Goal: Navigation & Orientation: Understand site structure

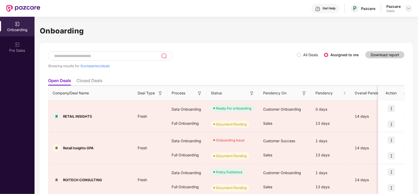
click at [407, 8] on img at bounding box center [408, 8] width 4 height 4
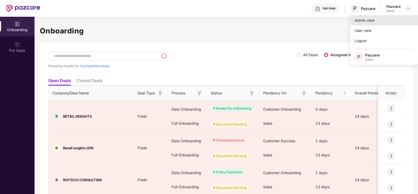
click at [372, 20] on div "Admin view" at bounding box center [384, 20] width 68 height 10
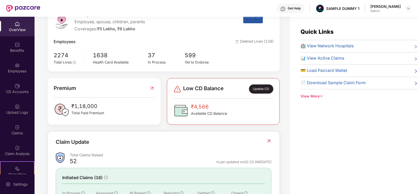
scroll to position [38, 0]
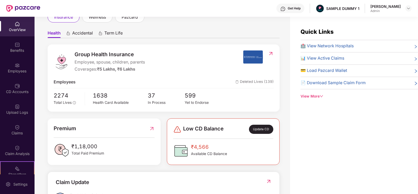
click at [182, 94] on span "37" at bounding box center [166, 95] width 37 height 9
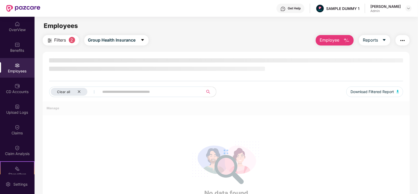
click at [182, 94] on input "text" at bounding box center [150, 92] width 94 height 8
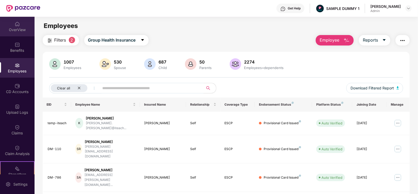
click at [22, 25] on div "OverView" at bounding box center [17, 27] width 35 height 20
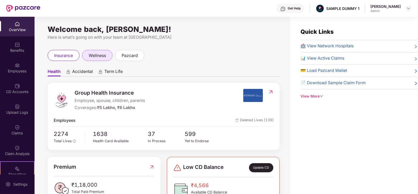
click at [106, 54] on span "wellness" at bounding box center [97, 55] width 17 height 7
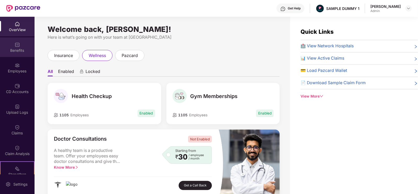
click at [26, 46] on div "Benefits" at bounding box center [17, 47] width 35 height 20
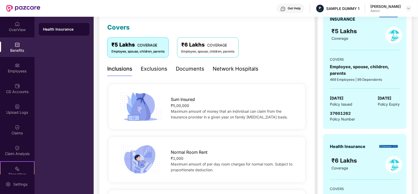
scroll to position [71, 0]
drag, startPoint x: 168, startPoint y: 108, endPoint x: 204, endPoint y: 108, distance: 36.4
click at [204, 108] on div "Sum Insured ₹5,00,000 Maximum amount of money that an individual can claim from…" at bounding box center [234, 106] width 142 height 26
click at [204, 108] on div "Maximum amount of money that an individual can claim from the insurance provide…" at bounding box center [234, 114] width 126 height 12
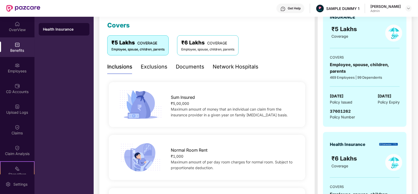
scroll to position [0, 0]
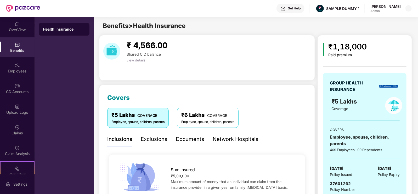
click at [143, 142] on div "Exclusions" at bounding box center [154, 139] width 27 height 8
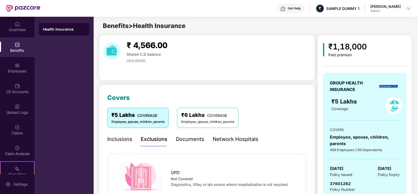
click at [198, 139] on div "Documents" at bounding box center [190, 139] width 29 height 8
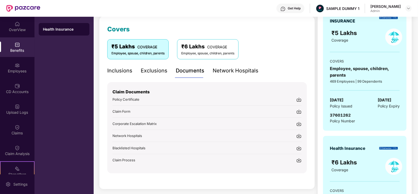
scroll to position [75, 0]
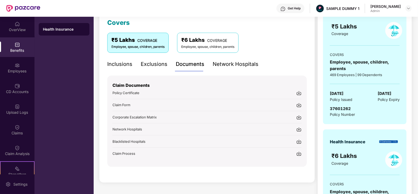
click at [241, 59] on div "Network Hospitals" at bounding box center [236, 64] width 46 height 14
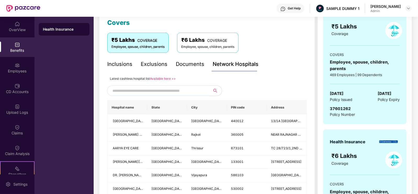
click at [179, 91] on input "text" at bounding box center [156, 91] width 89 height 8
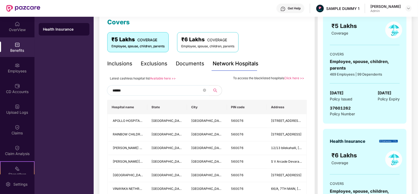
scroll to position [74, 0]
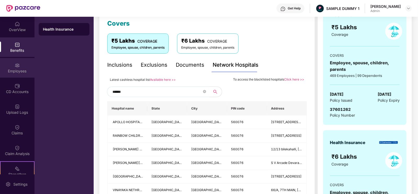
type input "******"
click at [15, 70] on div "Employees" at bounding box center [17, 71] width 35 height 5
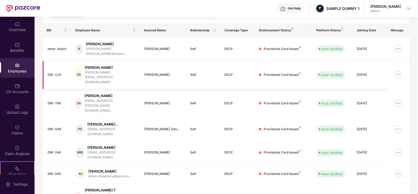
scroll to position [0, 0]
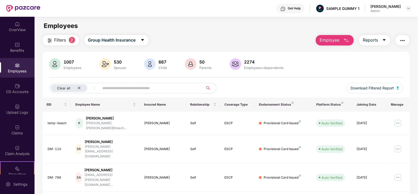
click at [329, 43] on button "Employee" at bounding box center [335, 40] width 38 height 10
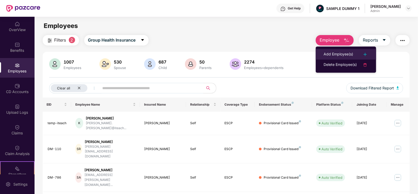
click at [330, 49] on li "Add Employee(s)" at bounding box center [346, 54] width 60 height 10
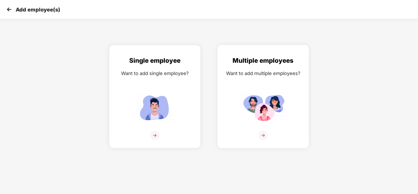
click at [268, 109] on img at bounding box center [263, 107] width 47 height 33
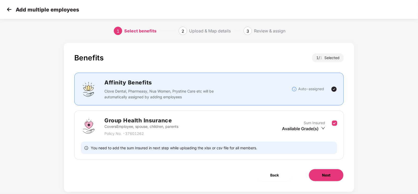
click at [326, 173] on span "Next" at bounding box center [326, 175] width 8 height 6
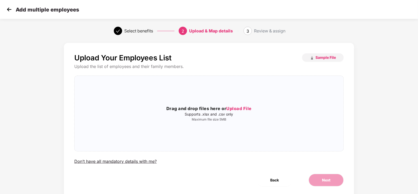
click at [8, 11] on img at bounding box center [9, 9] width 8 height 8
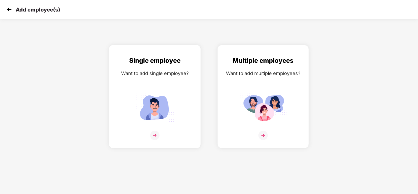
click at [131, 91] on img at bounding box center [154, 107] width 47 height 33
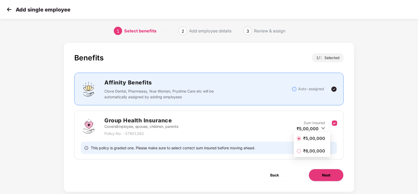
click at [335, 172] on button "Next" at bounding box center [326, 175] width 35 height 13
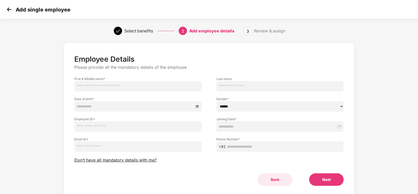
click at [278, 177] on button "Back" at bounding box center [275, 179] width 35 height 13
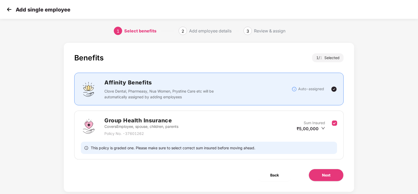
click at [13, 10] on div "Add single employee" at bounding box center [37, 10] width 65 height 8
click at [10, 10] on img at bounding box center [9, 9] width 8 height 8
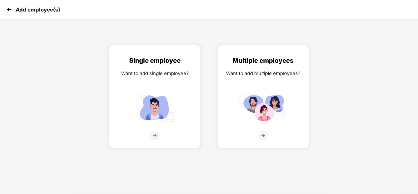
click at [10, 10] on img at bounding box center [9, 9] width 8 height 8
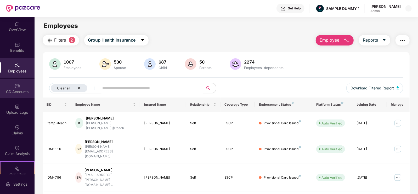
click at [12, 86] on div "CD Accounts" at bounding box center [17, 89] width 35 height 20
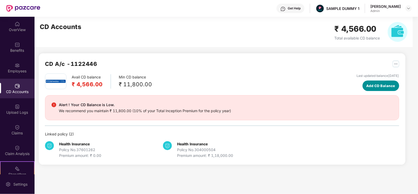
click at [363, 89] on button "Add CD Balance" at bounding box center [381, 86] width 37 height 10
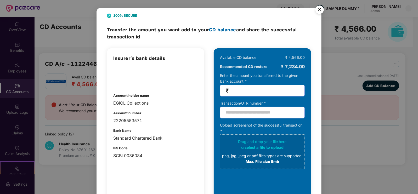
click at [316, 14] on img "Close" at bounding box center [319, 10] width 15 height 15
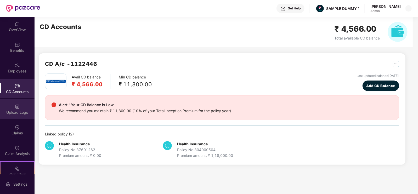
click at [25, 117] on div "Upload Logs" at bounding box center [17, 109] width 35 height 20
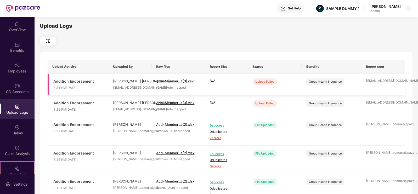
scroll to position [48, 0]
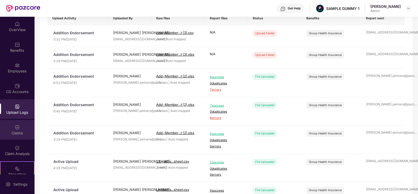
click at [8, 134] on div "Claims" at bounding box center [17, 133] width 35 height 5
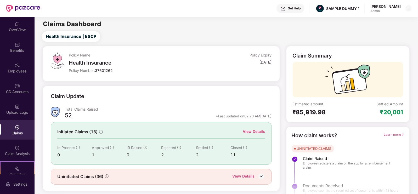
scroll to position [10, 0]
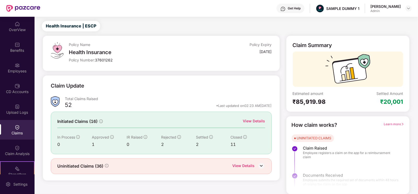
click at [246, 122] on div "View Details" at bounding box center [254, 121] width 22 height 6
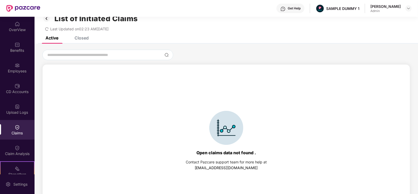
click at [82, 38] on div "Closed" at bounding box center [82, 37] width 14 height 5
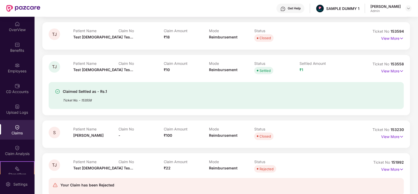
scroll to position [86, 0]
click at [391, 72] on p "View More" at bounding box center [392, 69] width 23 height 7
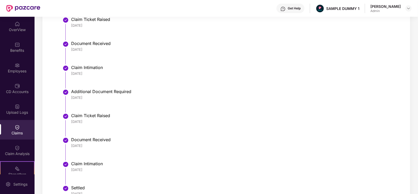
scroll to position [244, 0]
click at [20, 145] on div "Claim Analysis" at bounding box center [17, 151] width 35 height 20
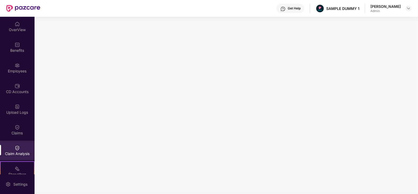
scroll to position [70, 0]
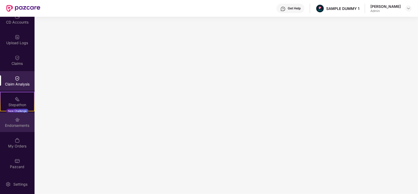
click at [22, 127] on div "Endorsements" at bounding box center [17, 125] width 35 height 5
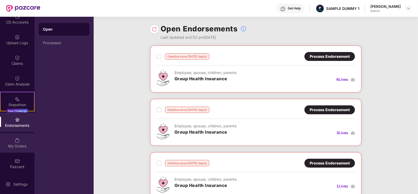
click at [22, 145] on div "My Orders" at bounding box center [17, 146] width 35 height 5
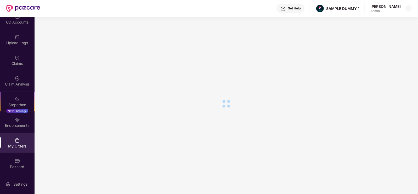
scroll to position [22, 0]
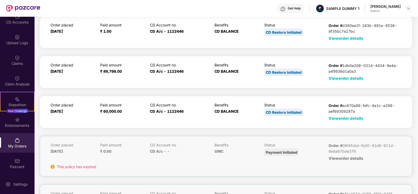
click at [354, 118] on span "View order details" at bounding box center [346, 118] width 35 height 5
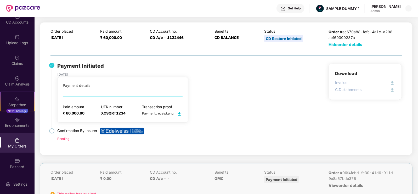
scroll to position [104, 0]
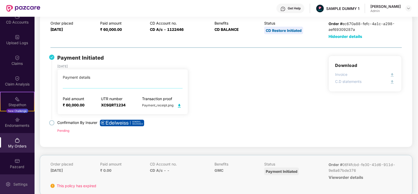
click at [24, 179] on div "Settings" at bounding box center [17, 184] width 35 height 20
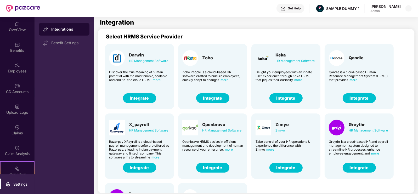
click at [301, 6] on div "Get Help" at bounding box center [290, 8] width 28 height 9
